Goal: Information Seeking & Learning: Learn about a topic

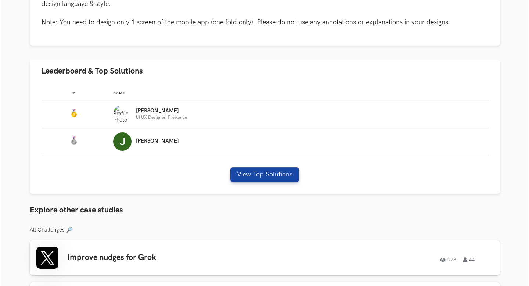
scroll to position [184, 0]
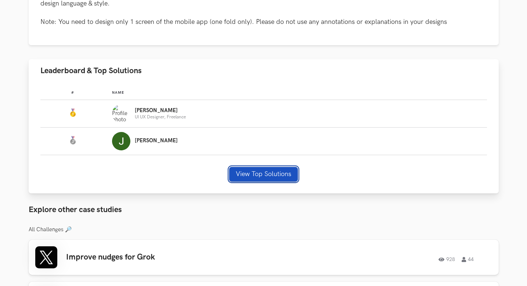
click at [260, 175] on button "View Top Solutions" at bounding box center [263, 174] width 69 height 15
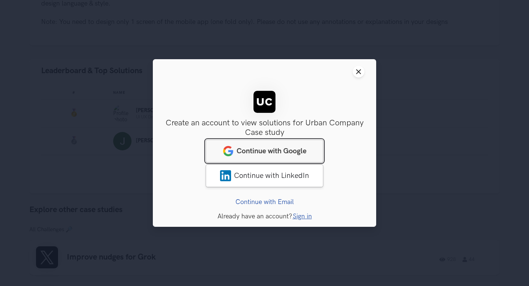
click at [287, 156] on link "Continue with Google" at bounding box center [265, 151] width 118 height 23
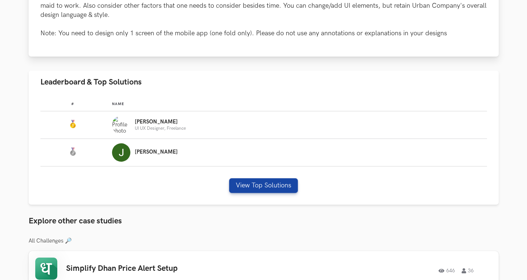
scroll to position [173, 0]
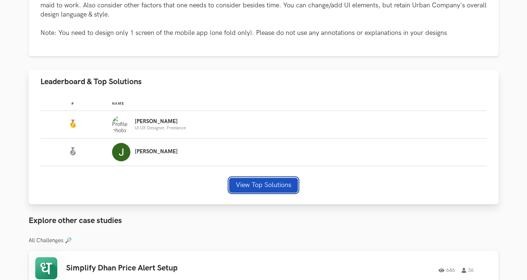
click at [253, 188] on button "View Top Solutions" at bounding box center [263, 185] width 69 height 15
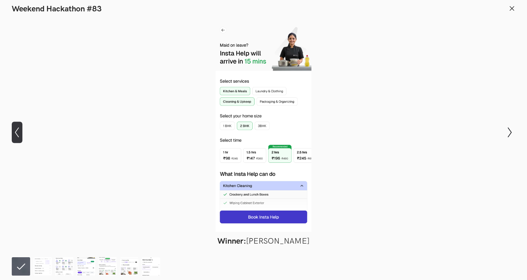
click at [19, 132] on icon "Show previous slide" at bounding box center [17, 132] width 11 height 11
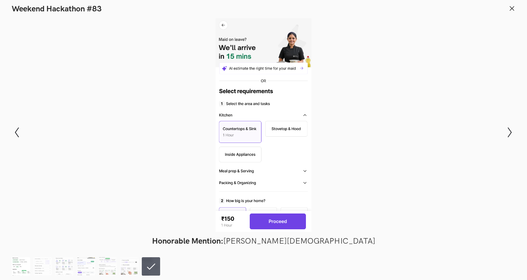
click at [22, 267] on img at bounding box center [21, 266] width 18 height 18
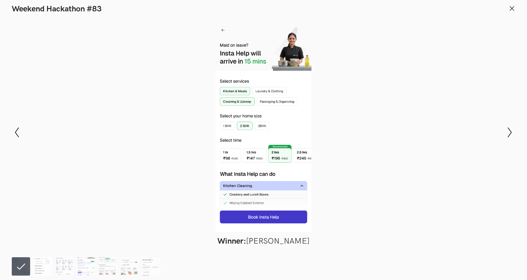
click at [39, 261] on img at bounding box center [42, 266] width 18 height 18
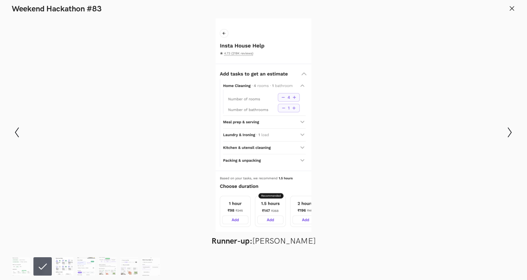
click at [66, 268] on img at bounding box center [64, 266] width 18 height 18
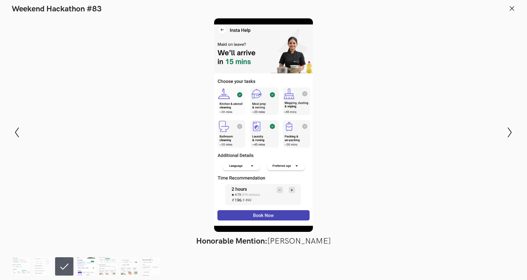
click at [89, 269] on img at bounding box center [86, 266] width 18 height 18
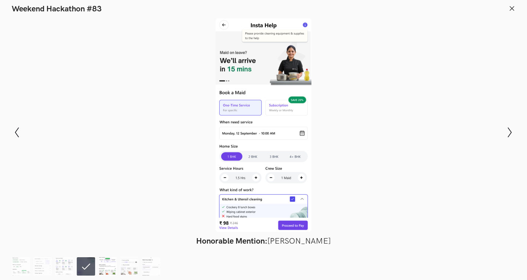
click at [113, 270] on img at bounding box center [107, 266] width 18 height 18
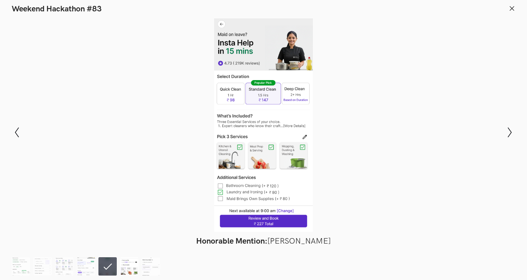
click at [136, 265] on img at bounding box center [129, 266] width 18 height 18
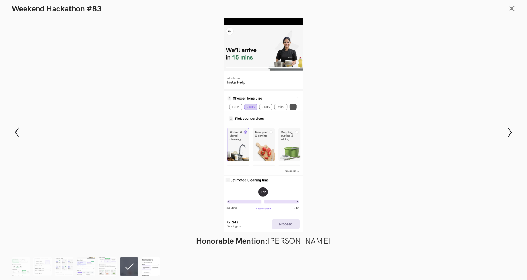
click at [151, 269] on img at bounding box center [151, 266] width 18 height 18
